Goal: Check status: Check status

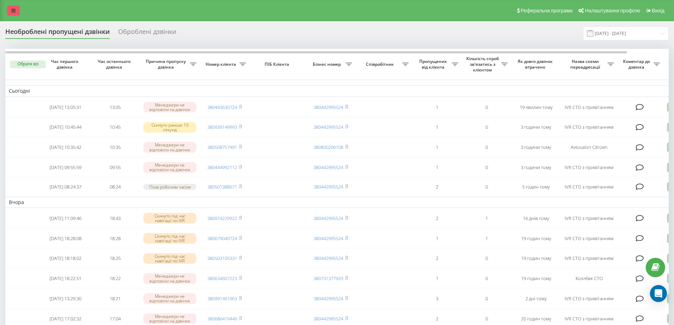
click at [11, 13] on link at bounding box center [13, 11] width 13 height 10
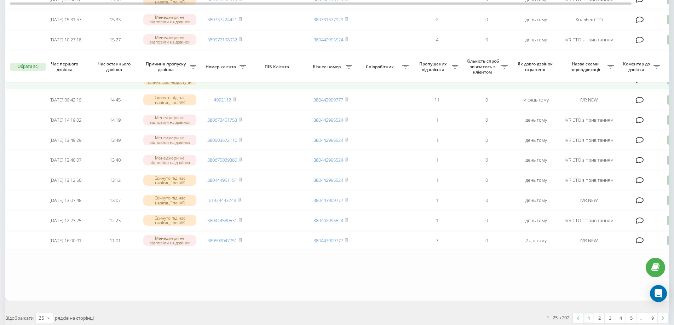
scroll to position [427, 0]
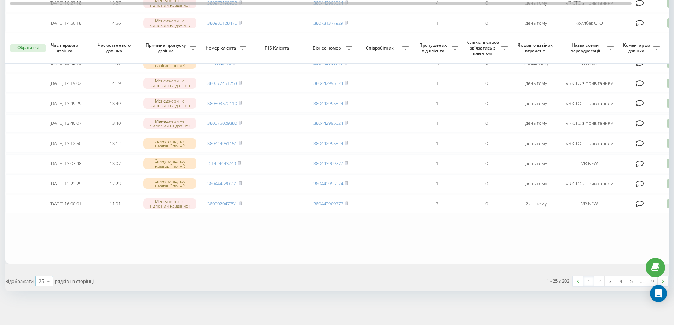
click at [51, 281] on icon at bounding box center [48, 281] width 11 height 14
click at [43, 272] on span "100" at bounding box center [43, 271] width 8 height 7
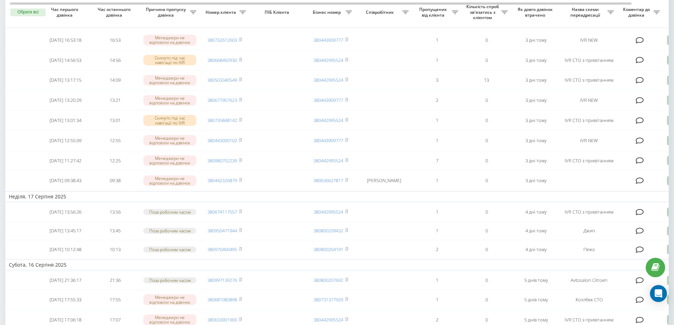
scroll to position [1061, 0]
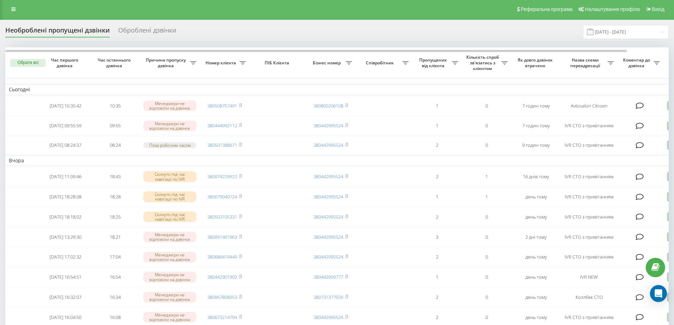
scroll to position [0, 0]
